Goal: Find specific page/section: Find specific page/section

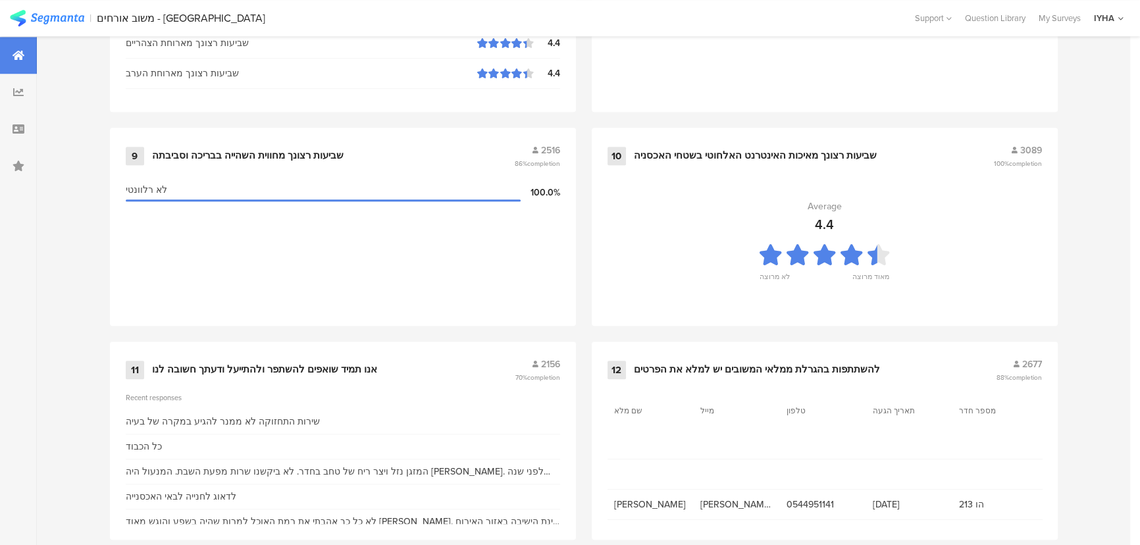
scroll to position [1322, 0]
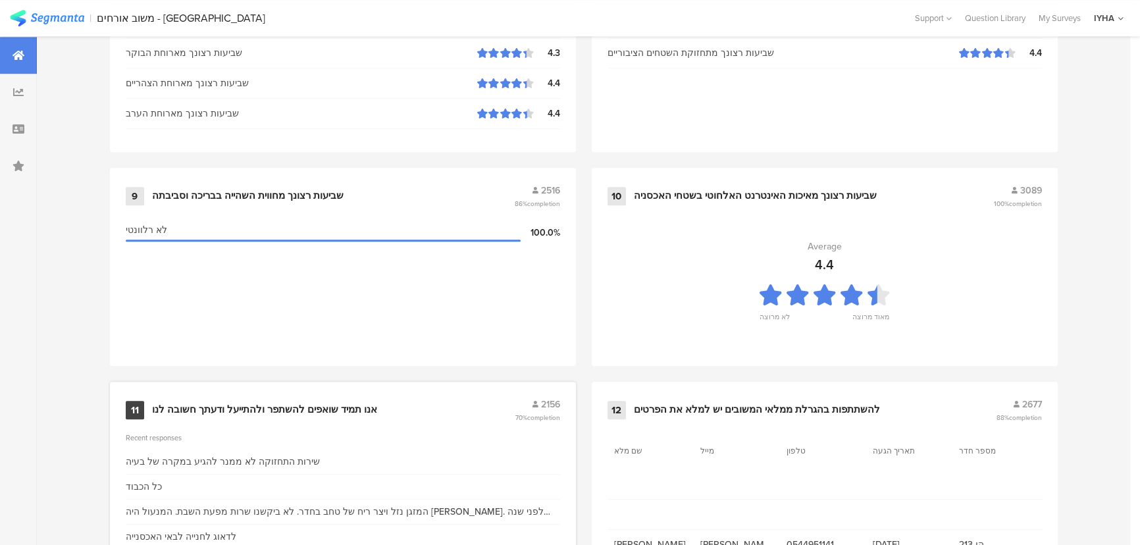
click at [249, 403] on div "אנו תמיד שואפים להשתפר ולהתייעל ודעתך חשובה לנו" at bounding box center [264, 409] width 225 height 13
